Goal: Transaction & Acquisition: Purchase product/service

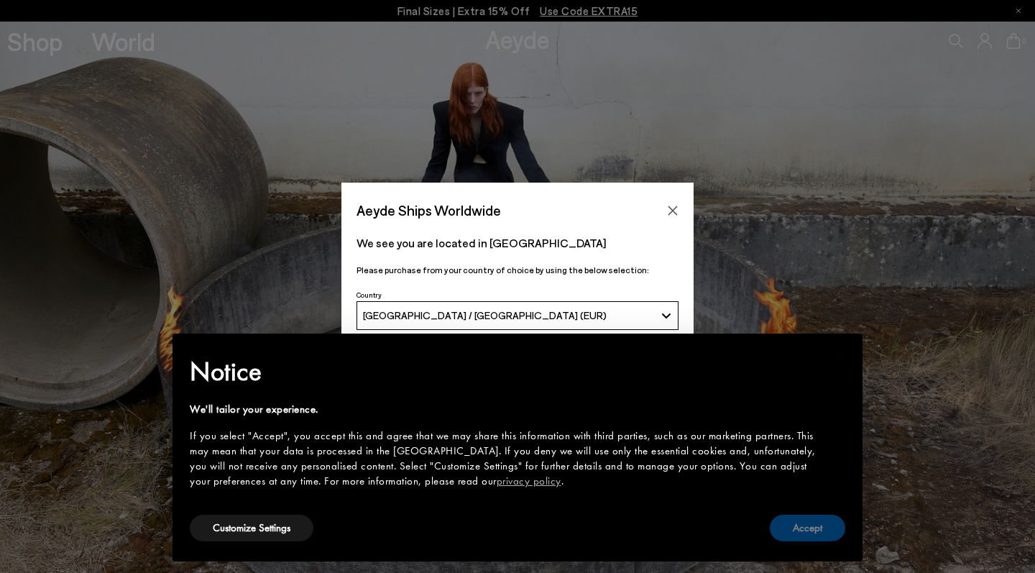
click at [782, 533] on button "Accept" at bounding box center [807, 528] width 75 height 27
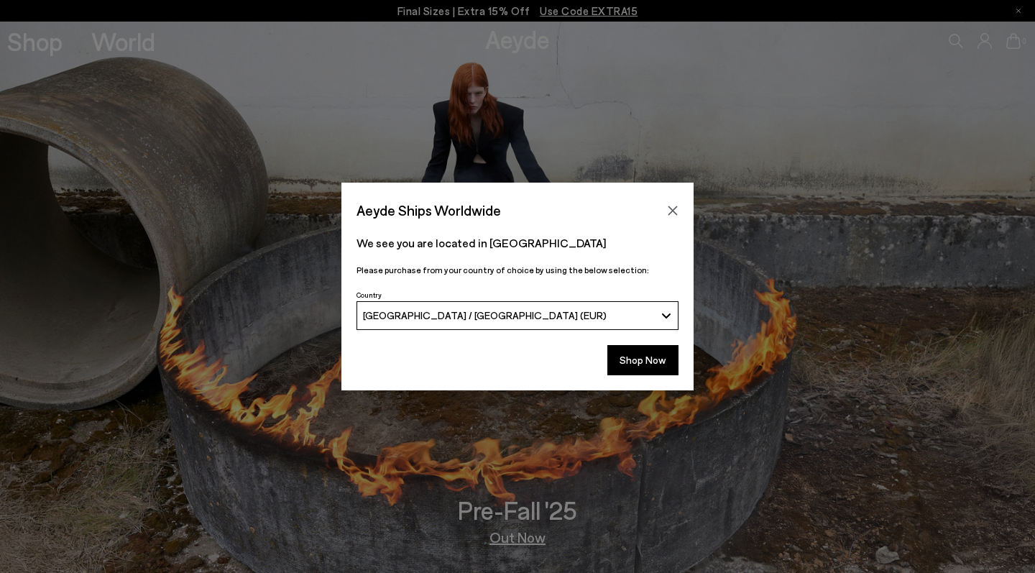
click at [671, 196] on div "Aeyde Ships Worldwide" at bounding box center [517, 203] width 352 height 40
click at [678, 208] on icon "Close" at bounding box center [672, 210] width 11 height 11
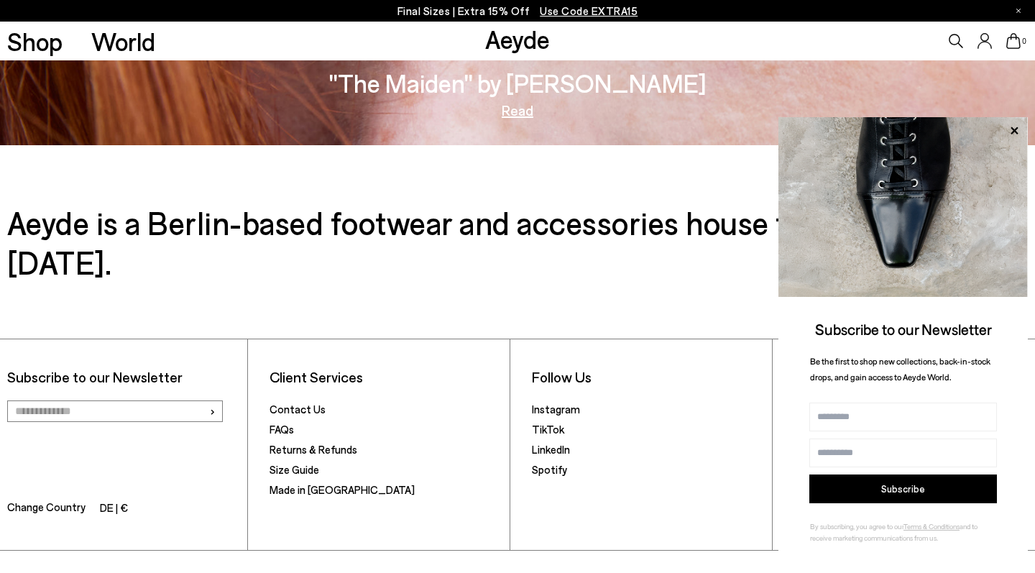
scroll to position [2433, 0]
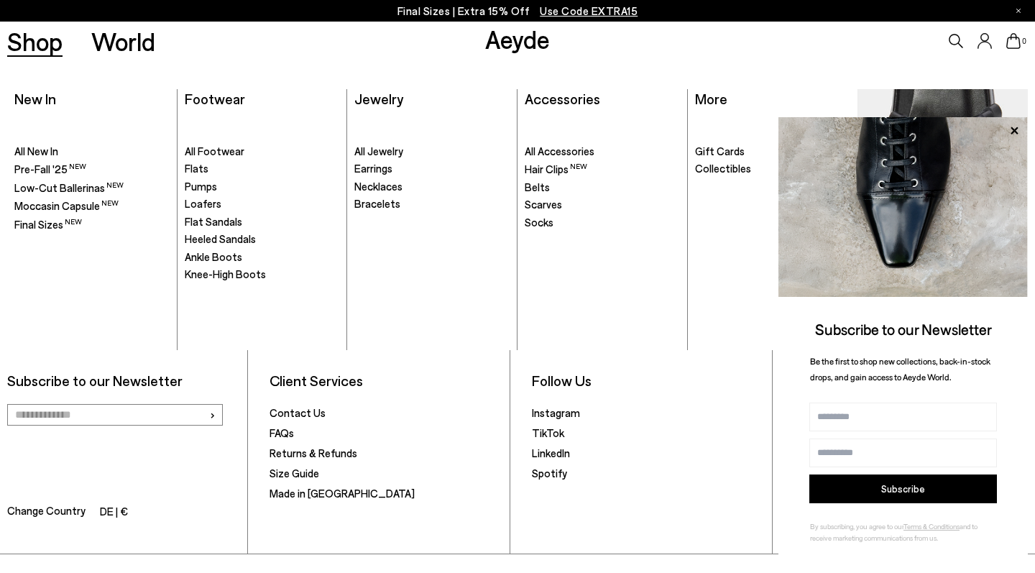
click at [48, 51] on link "Shop" at bounding box center [34, 41] width 55 height 25
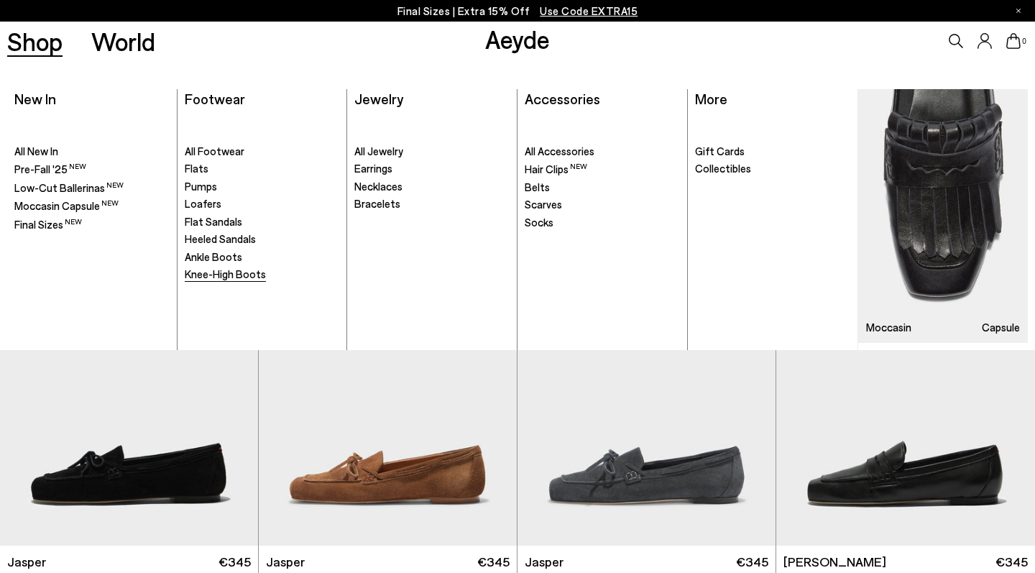
scroll to position [229, 0]
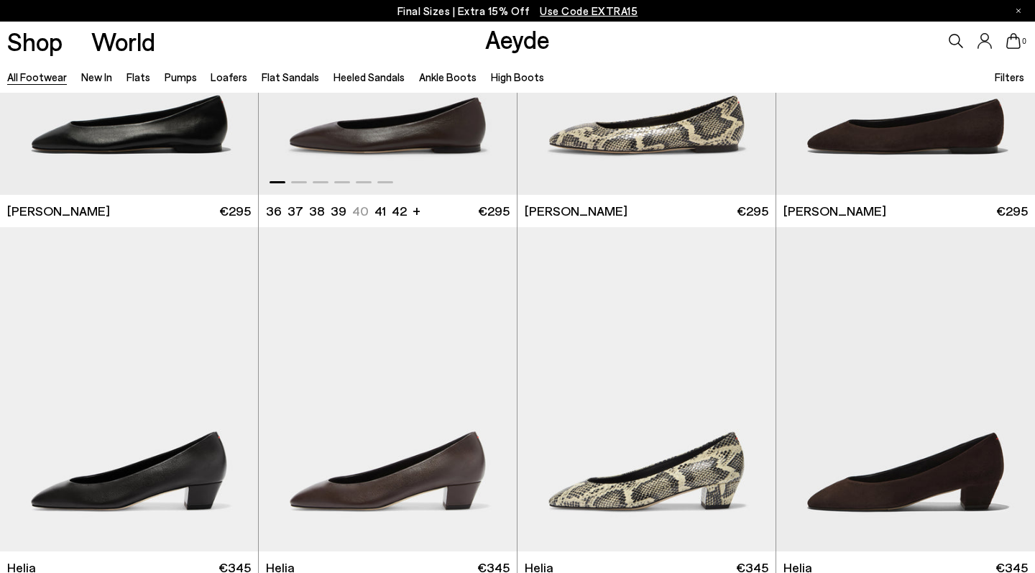
scroll to position [2363, 0]
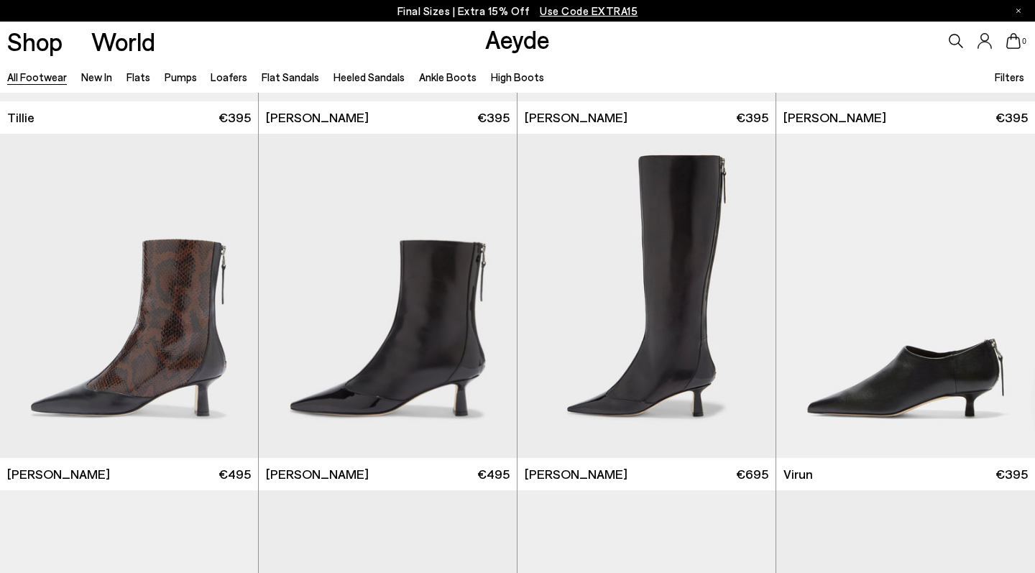
scroll to position [4316, 1]
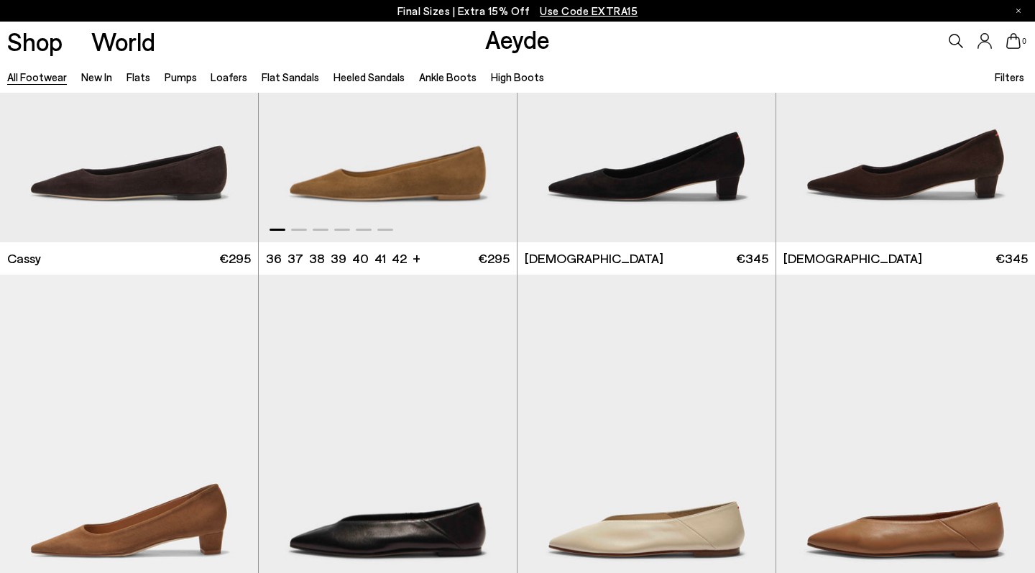
scroll to position [5534, 0]
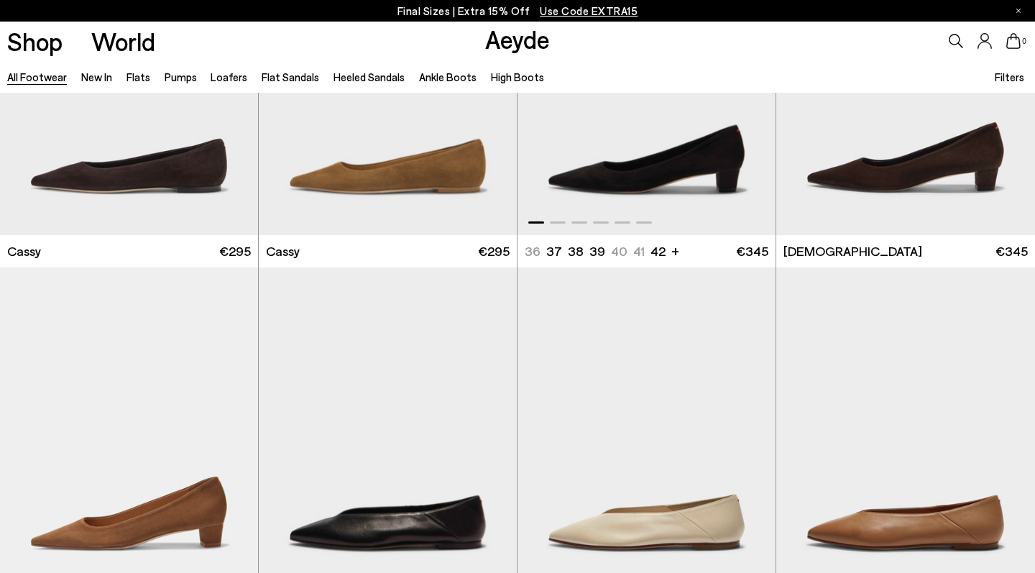
click at [722, 135] on img "1 / 6" at bounding box center [646, 72] width 258 height 324
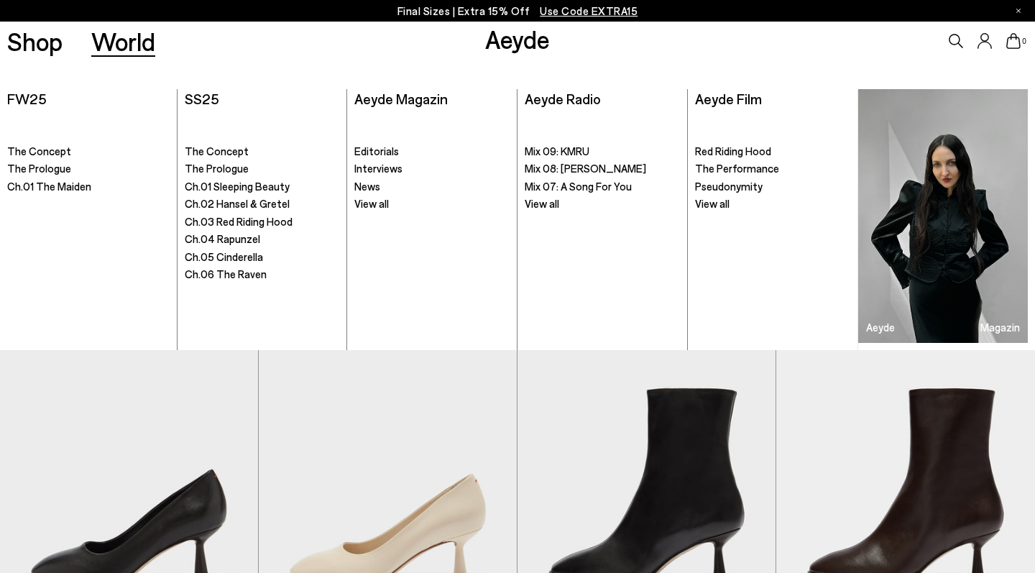
scroll to position [6648, 0]
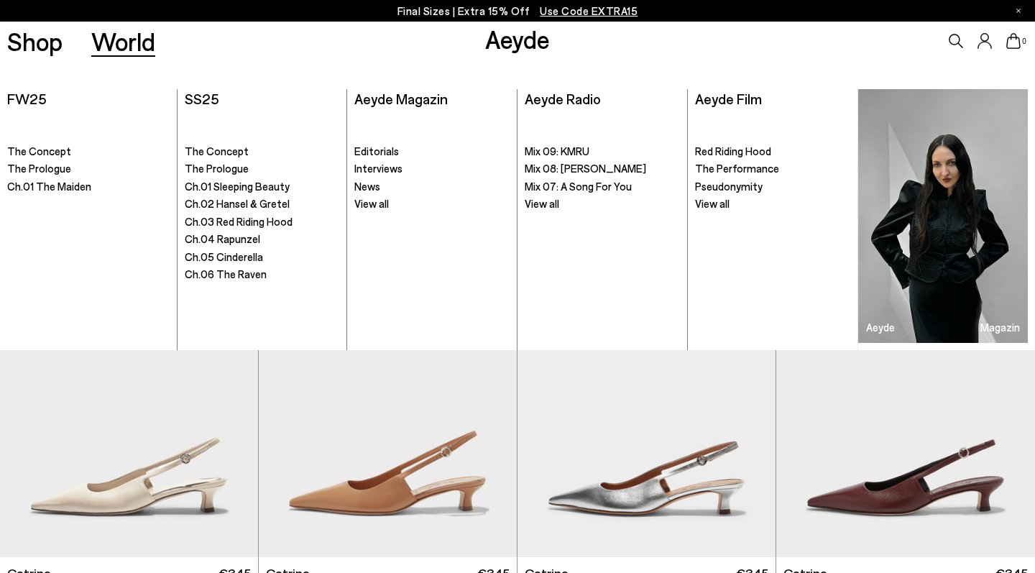
scroll to position [9139, 0]
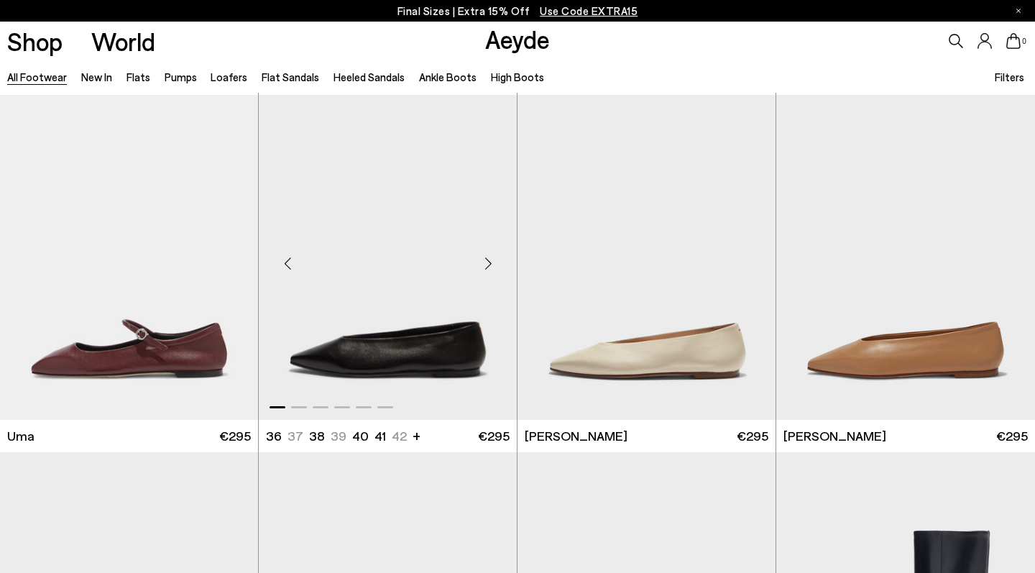
scroll to position [11058, 1]
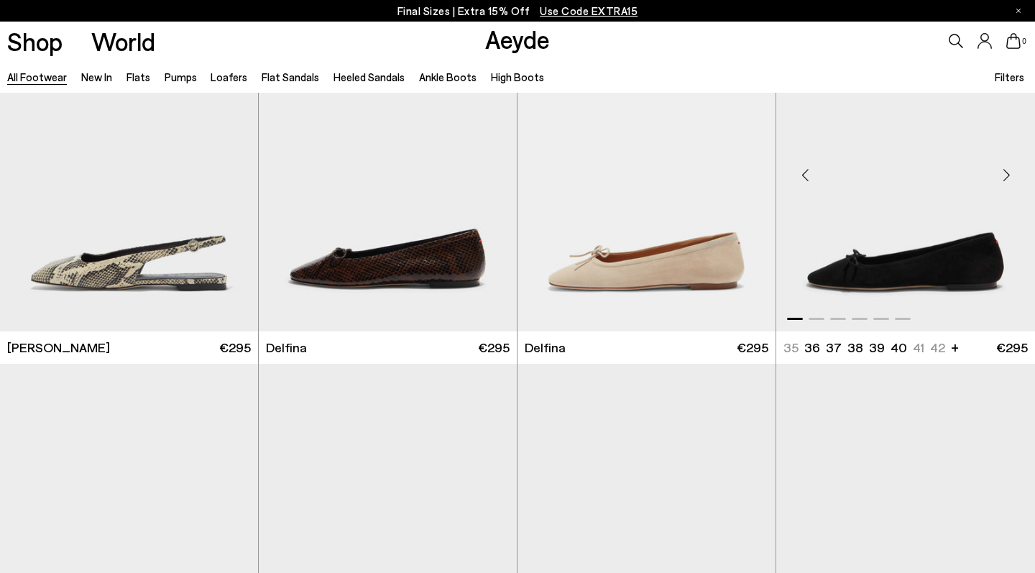
scroll to position [12858, 0]
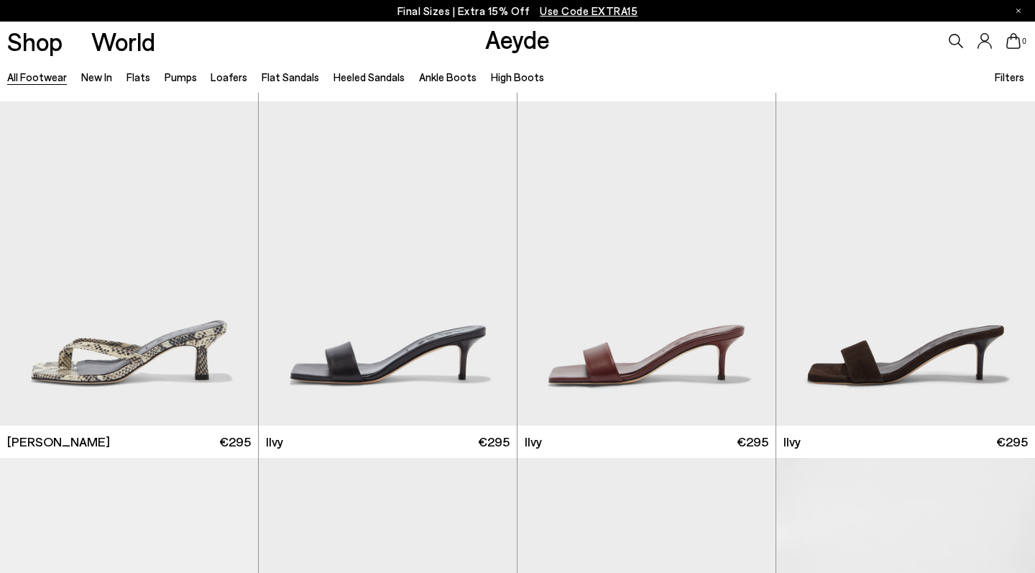
scroll to position [15334, 0]
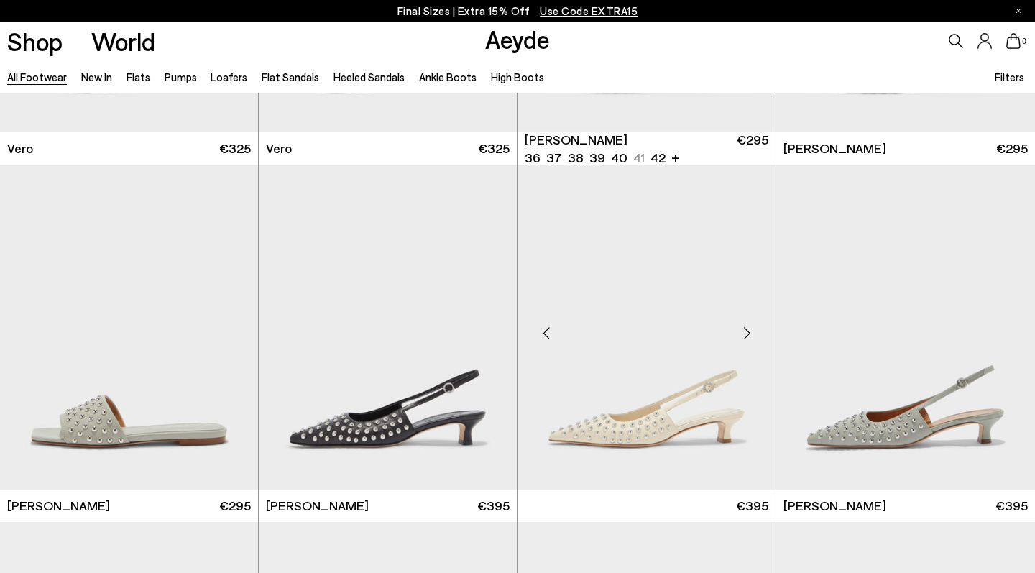
scroll to position [17491, 0]
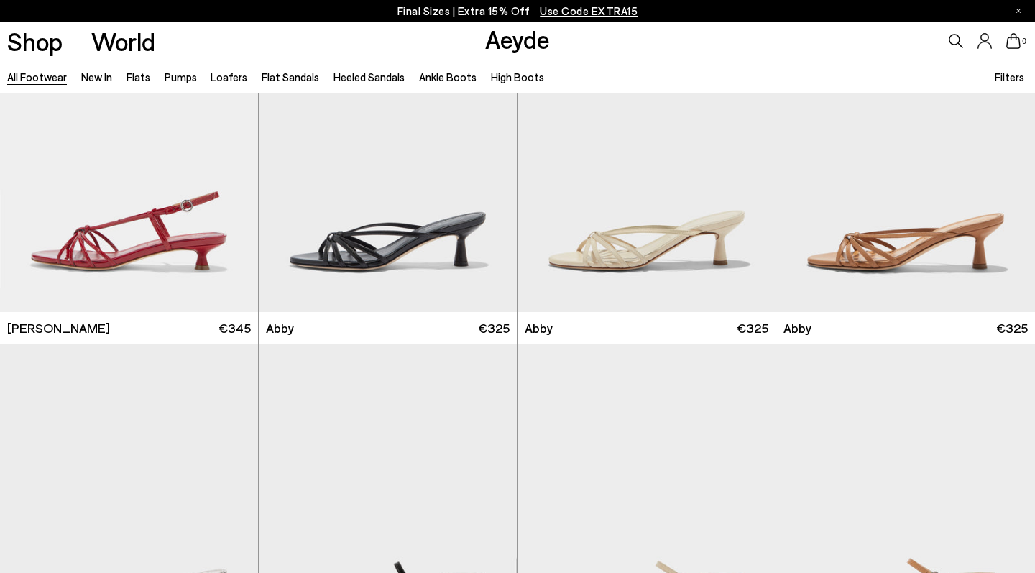
scroll to position [19727, 0]
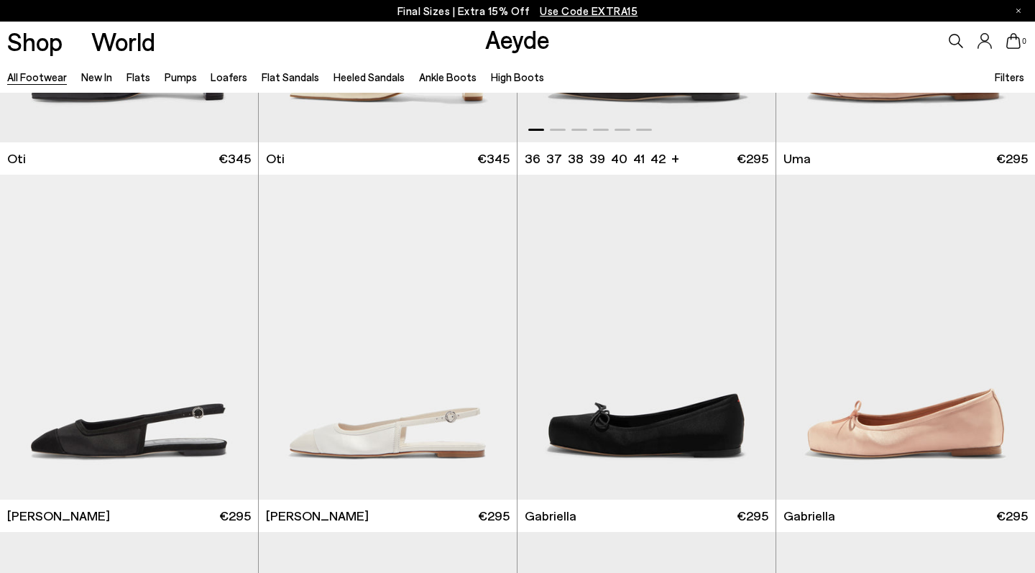
scroll to position [21914, 0]
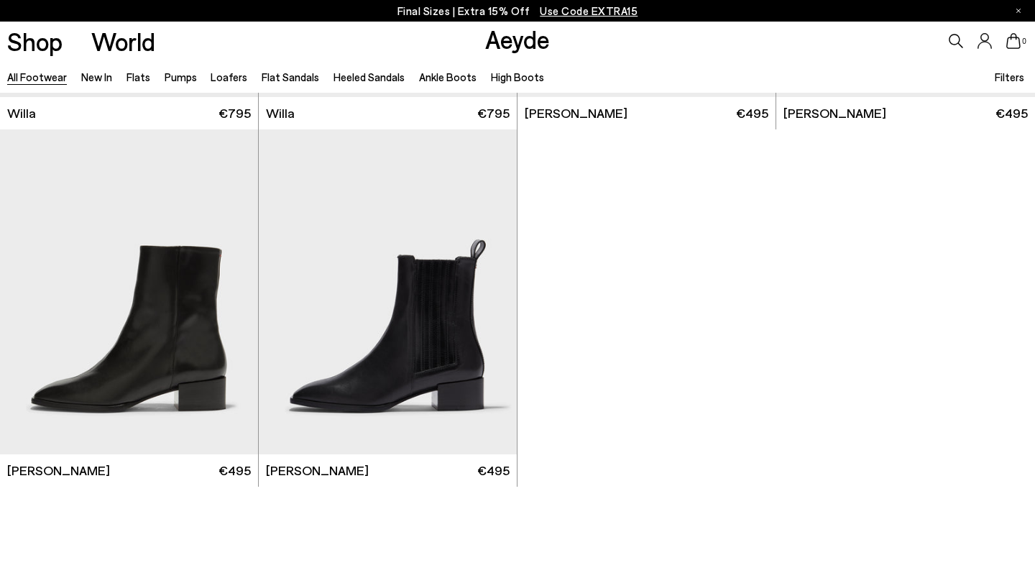
scroll to position [23977, 0]
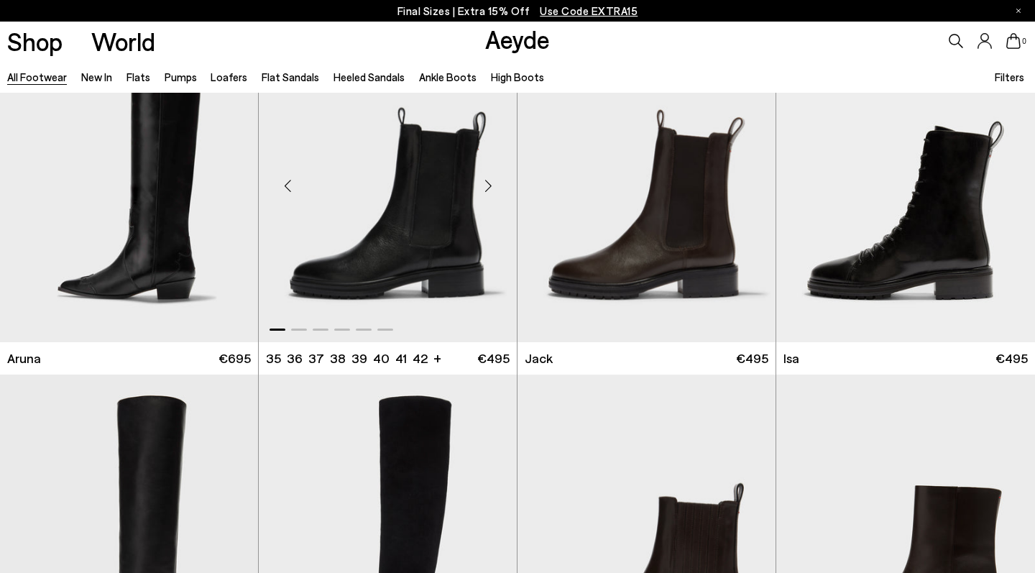
click at [394, 215] on img "1 / 6" at bounding box center [388, 179] width 258 height 324
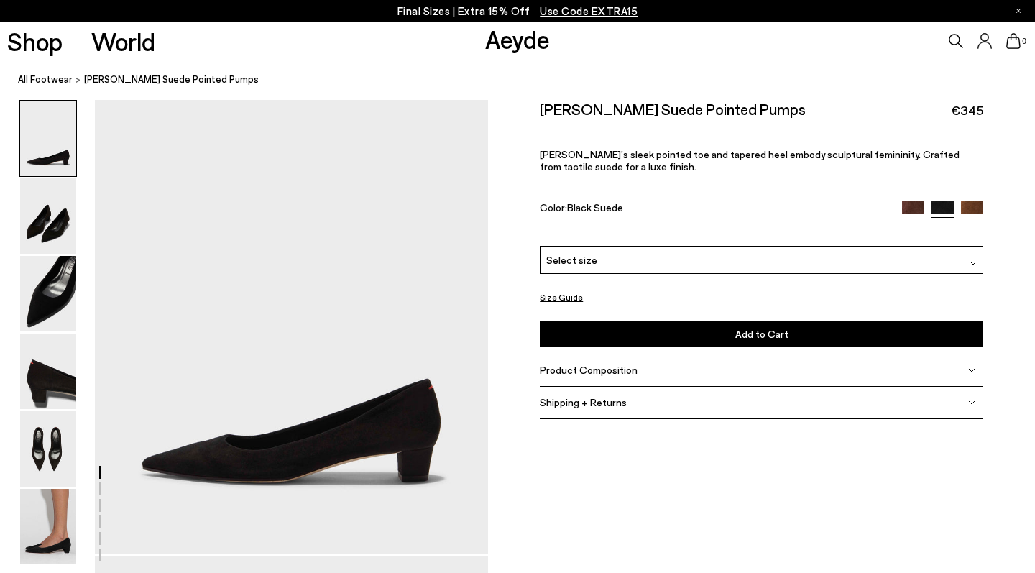
scroll to position [19, 3]
click at [60, 539] on img at bounding box center [48, 526] width 56 height 75
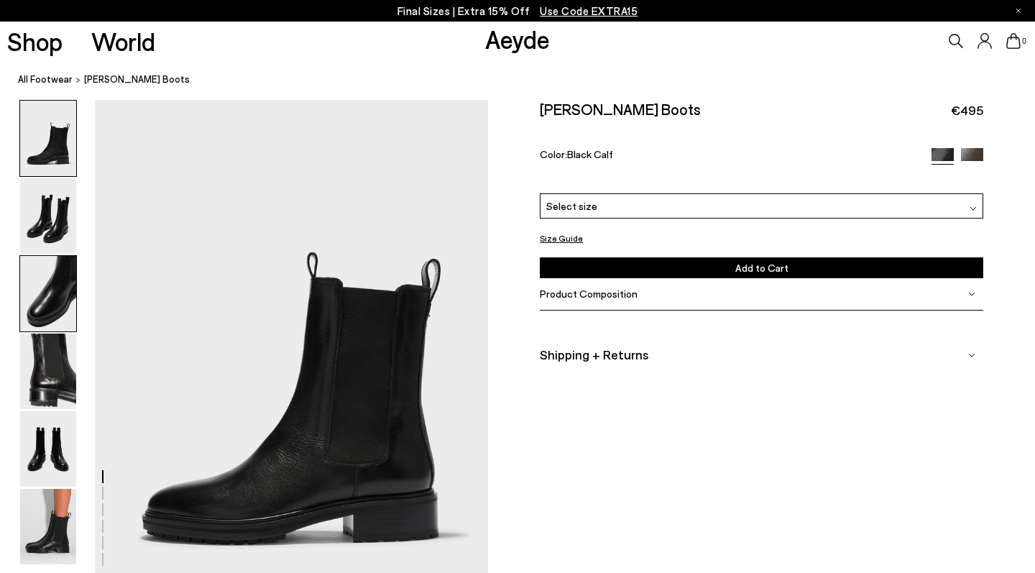
click at [41, 308] on img at bounding box center [48, 293] width 56 height 75
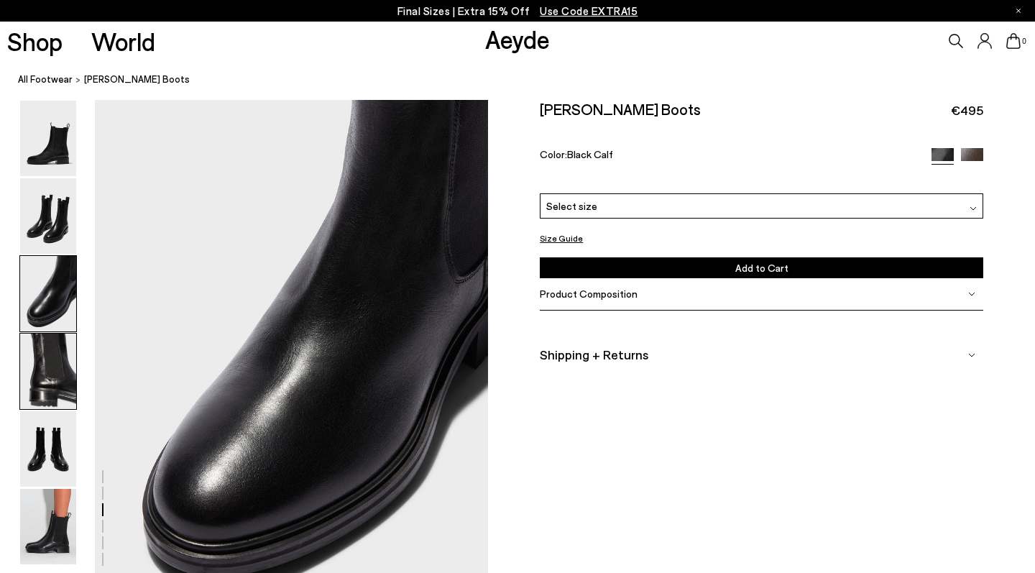
click at [33, 400] on img at bounding box center [48, 370] width 56 height 75
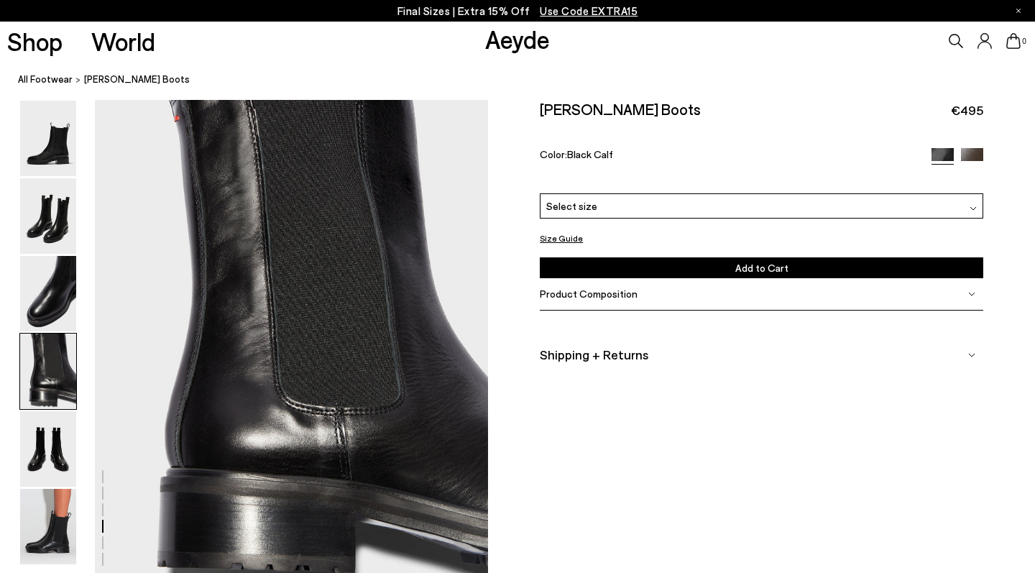
scroll to position [1661, 3]
